Goal: Task Accomplishment & Management: Use online tool/utility

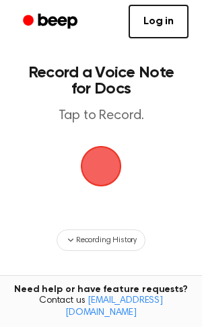
click at [100, 168] on span "button" at bounding box center [101, 166] width 56 height 56
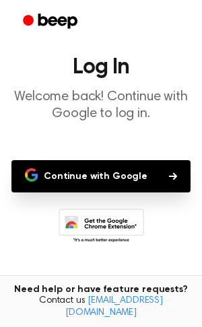
scroll to position [63, 0]
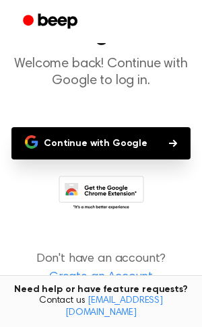
click at [95, 137] on button "Continue with Google" at bounding box center [100, 143] width 179 height 32
click at [102, 151] on button "Continue with Google" at bounding box center [100, 143] width 179 height 32
click at [169, 143] on icon "button" at bounding box center [173, 143] width 8 height 7
click at [102, 279] on link "Create an Account" at bounding box center [100, 277] width 175 height 18
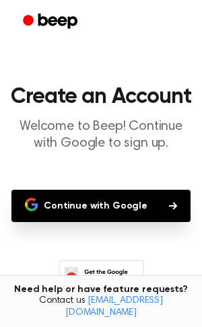
scroll to position [107, 0]
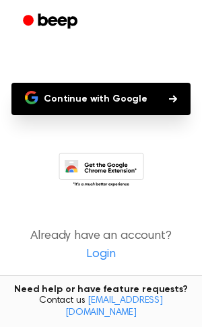
click at [107, 254] on link "Login" at bounding box center [100, 254] width 175 height 18
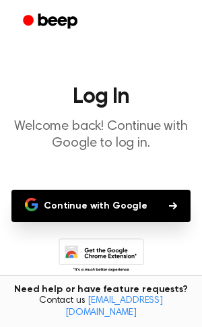
scroll to position [85, 0]
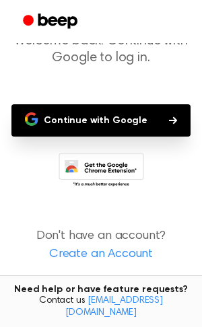
click at [107, 254] on link "Create an Account" at bounding box center [100, 254] width 175 height 18
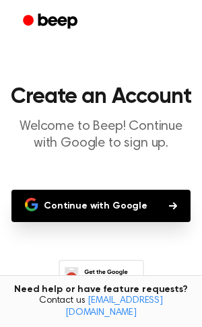
scroll to position [107, 0]
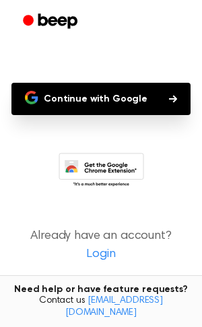
click at [106, 256] on link "Login" at bounding box center [100, 254] width 175 height 18
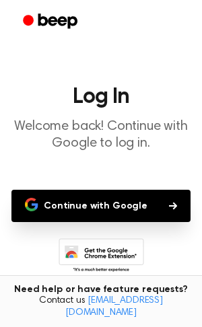
click at [120, 199] on button "Continue with Google" at bounding box center [100, 206] width 179 height 32
